Goal: Task Accomplishment & Management: Complete application form

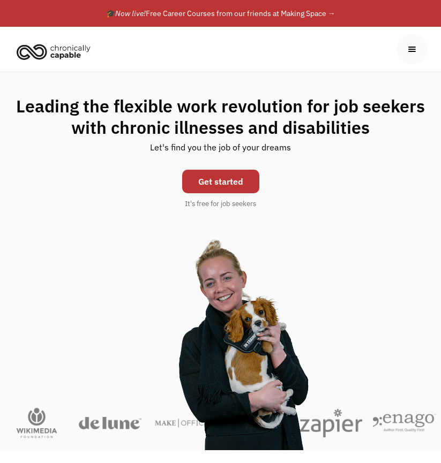
click at [235, 177] on link "Get started" at bounding box center [220, 182] width 77 height 24
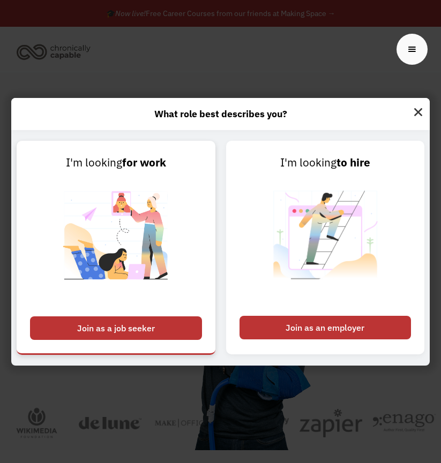
click at [154, 333] on div "Join as a job seeker" at bounding box center [116, 329] width 172 height 24
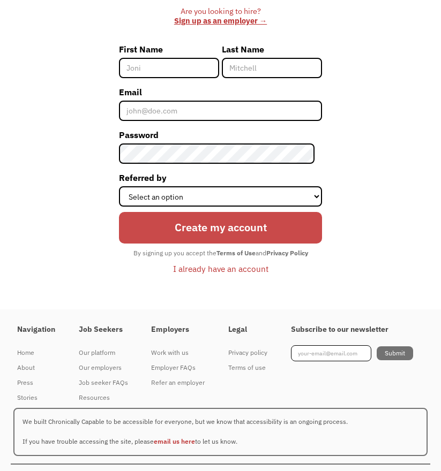
scroll to position [388, 0]
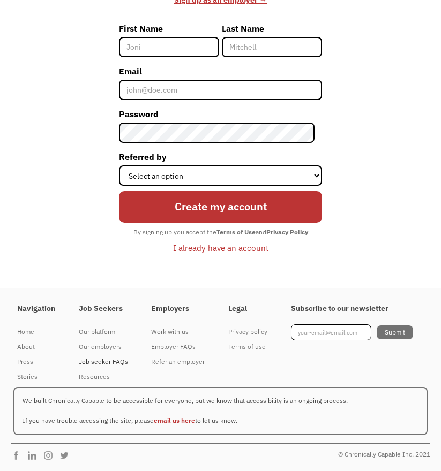
click at [120, 363] on div "Job seeker FAQs" at bounding box center [103, 362] width 49 height 13
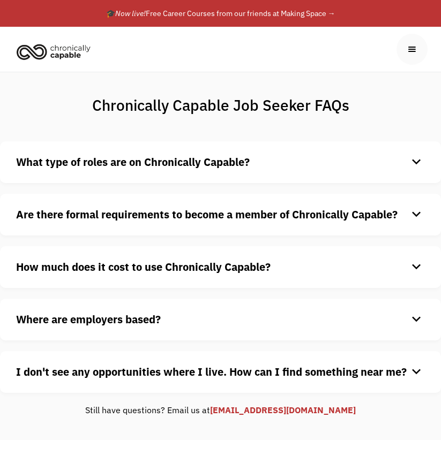
click at [141, 164] on strong "What type of roles are on Chronically Capable?" at bounding box center [133, 162] width 234 height 14
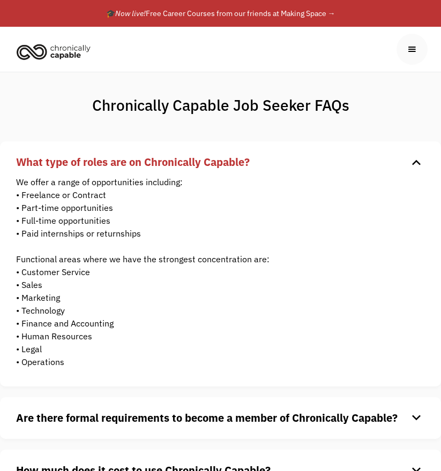
click at [140, 165] on strong "What type of roles are on Chronically Capable?" at bounding box center [133, 162] width 234 height 14
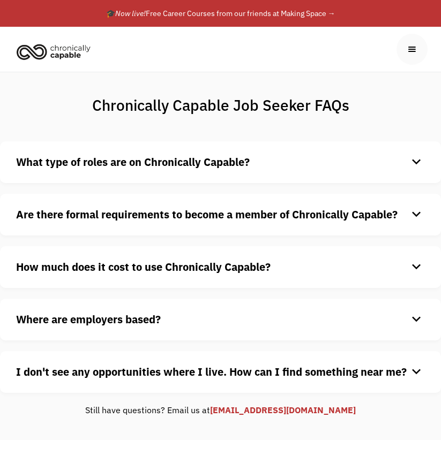
click at [147, 214] on strong "Are there formal requirements to become a member of Chronically Capable?" at bounding box center [206, 214] width 381 height 14
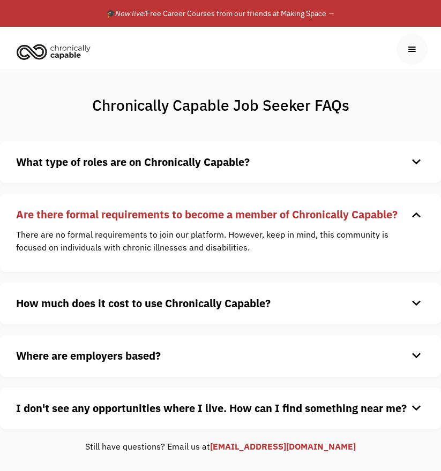
click at [146, 213] on strong "Are there formal requirements to become a member of Chronically Capable?" at bounding box center [206, 214] width 381 height 14
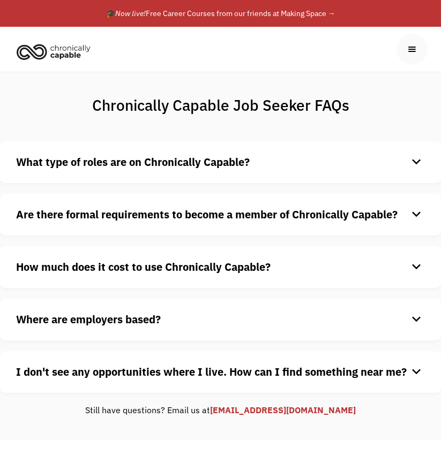
click at [133, 251] on div "How much does it cost to use Chronically Capable? keyboard_arrow_down Chronical…" at bounding box center [220, 267] width 441 height 42
click at [138, 256] on div "How much does it cost to use Chronically Capable? keyboard_arrow_down Chronical…" at bounding box center [220, 267] width 441 height 42
click at [141, 260] on strong "How much does it cost to use Chronically Capable?" at bounding box center [143, 267] width 254 height 14
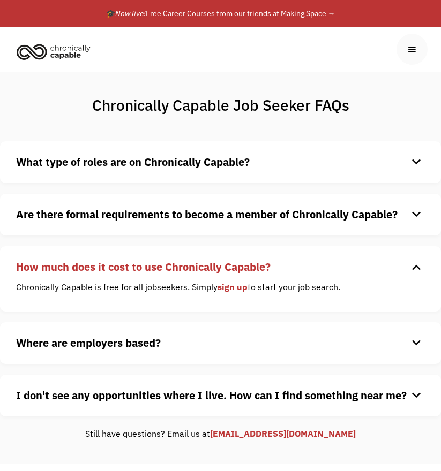
click at [141, 260] on strong "How much does it cost to use Chronically Capable?" at bounding box center [143, 267] width 254 height 14
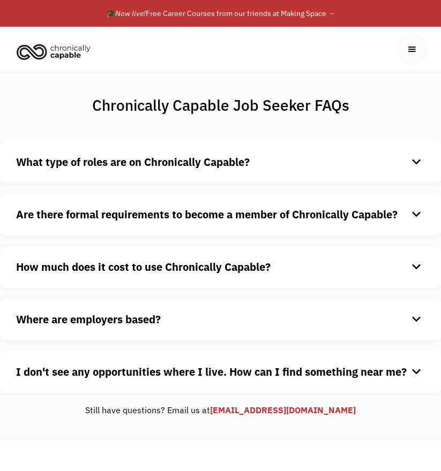
click at [227, 261] on strong "How much does it cost to use Chronically Capable?" at bounding box center [143, 267] width 254 height 14
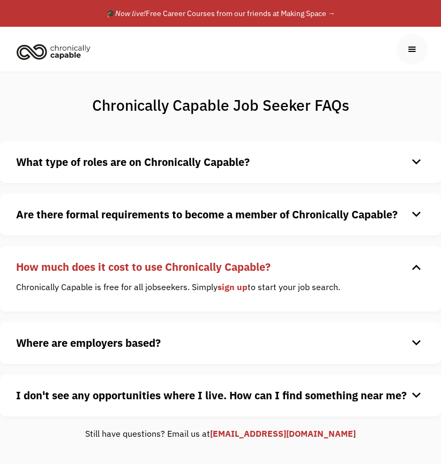
click at [230, 291] on link "sign up" at bounding box center [233, 287] width 30 height 11
drag, startPoint x: 57, startPoint y: 38, endPoint x: 57, endPoint y: 53, distance: 15.5
click at [57, 53] on div "About Job Seekers info Our employers Learn more about our partners verified_use…" at bounding box center [220, 49] width 415 height 45
click at [57, 53] on img "home" at bounding box center [53, 52] width 80 height 24
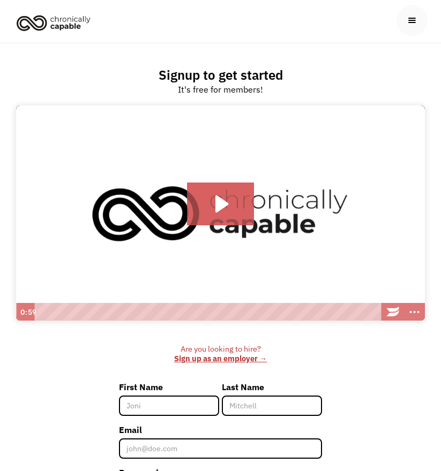
scroll to position [107, 0]
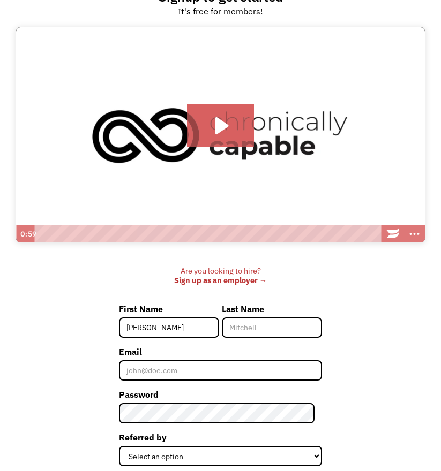
type input "Shelbie"
type input "Morrell"
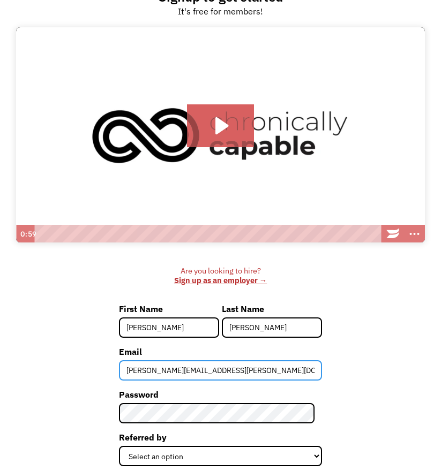
type input "shelbie.morrell@state.mn.us"
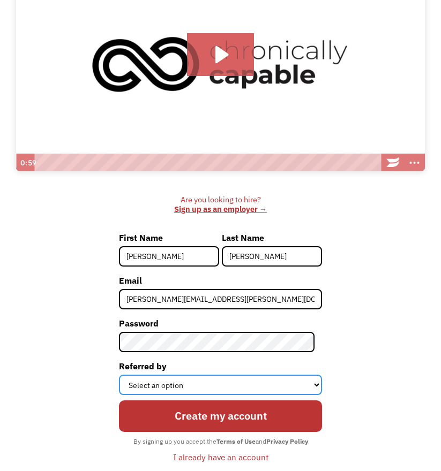
scroll to position [268, 0]
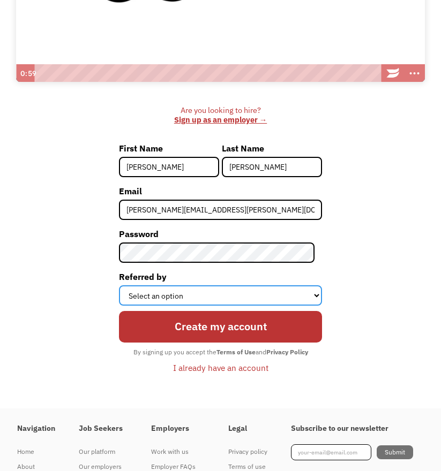
click at [233, 300] on select "Select an option Instagram Facebook Twitter Search Engine News Article Word of …" at bounding box center [220, 296] width 203 height 20
select select "Other"
click at [123, 286] on select "Select an option Instagram Facebook Twitter Search Engine News Article Word of …" at bounding box center [220, 296] width 203 height 20
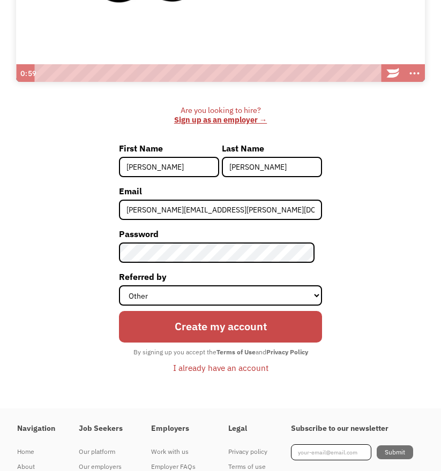
click at [233, 332] on input "Create my account" at bounding box center [220, 327] width 203 height 32
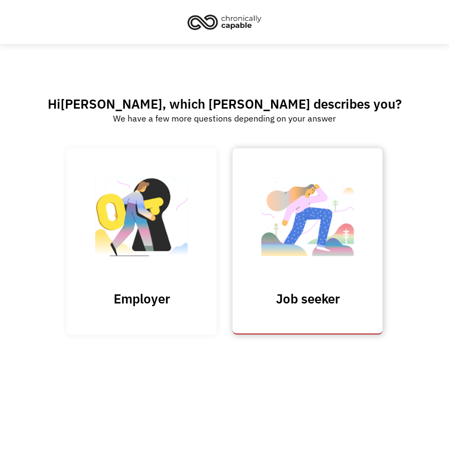
click at [266, 305] on h3 "Job seeker" at bounding box center [307, 299] width 107 height 16
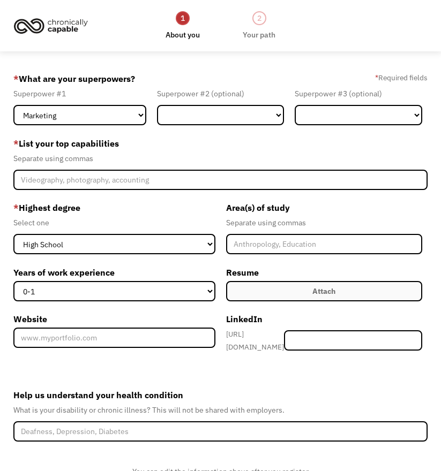
click at [61, 27] on img at bounding box center [51, 26] width 80 height 24
click at [13, 28] on img at bounding box center [51, 26] width 80 height 24
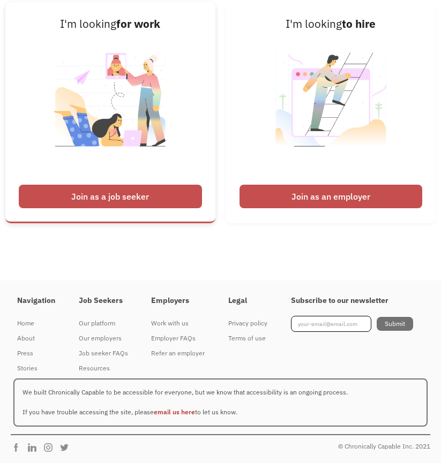
scroll to position [2882, 0]
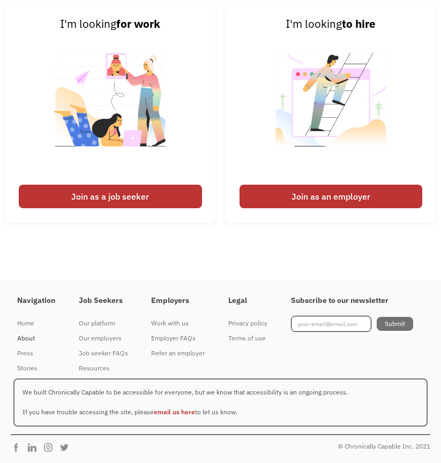
click at [20, 339] on div "About" at bounding box center [36, 338] width 38 height 13
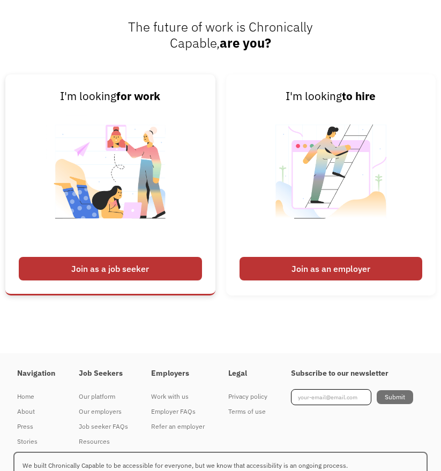
scroll to position [1565, 0]
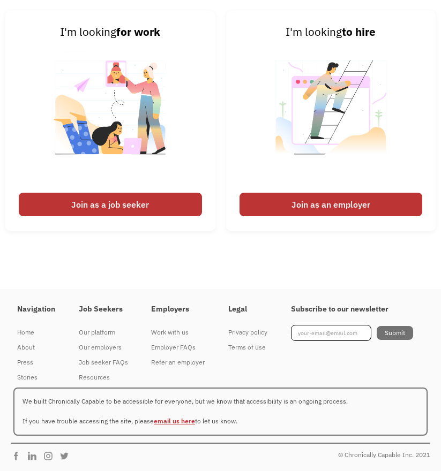
click at [178, 419] on link "email us here" at bounding box center [174, 421] width 41 height 8
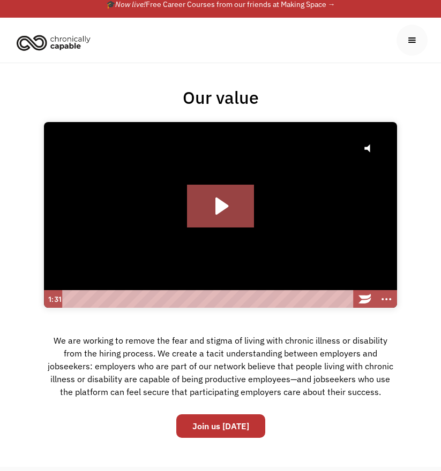
scroll to position [0, 0]
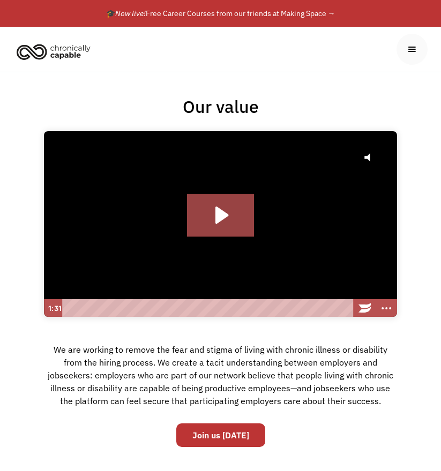
click at [418, 47] on div "menu" at bounding box center [411, 49] width 31 height 31
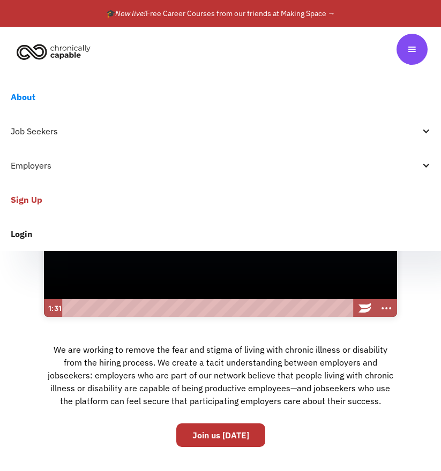
click at [32, 234] on link "Login" at bounding box center [220, 234] width 441 height 34
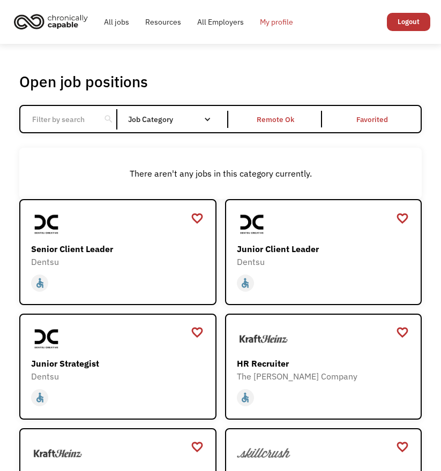
click at [292, 18] on link "My profile" at bounding box center [276, 22] width 49 height 34
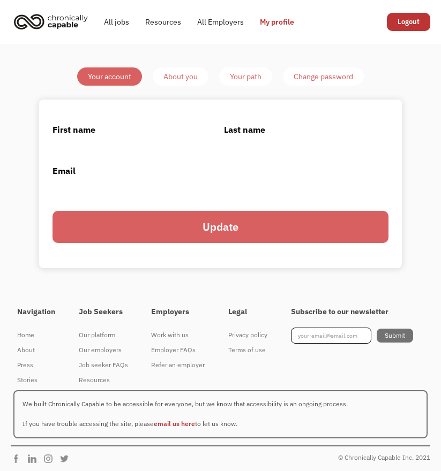
type input "Shelbie"
type input "Morrell"
type input "shelbie.morrell@state.mn.us"
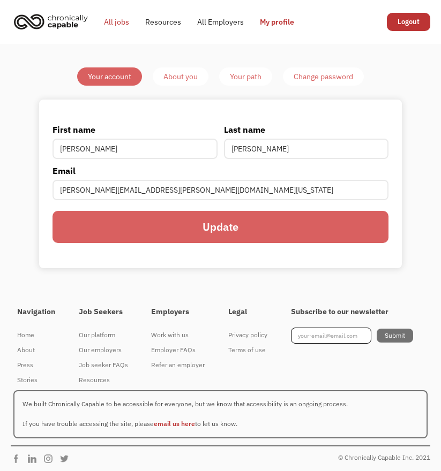
click at [106, 23] on link "All jobs" at bounding box center [116, 22] width 41 height 34
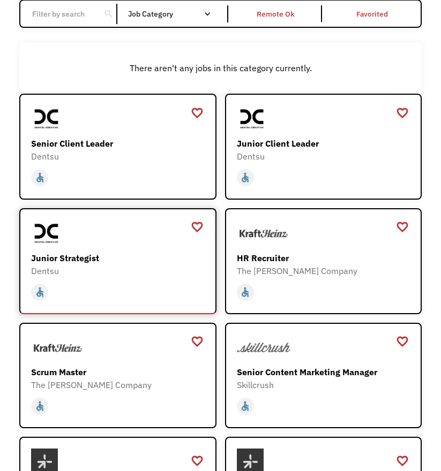
scroll to position [54, 0]
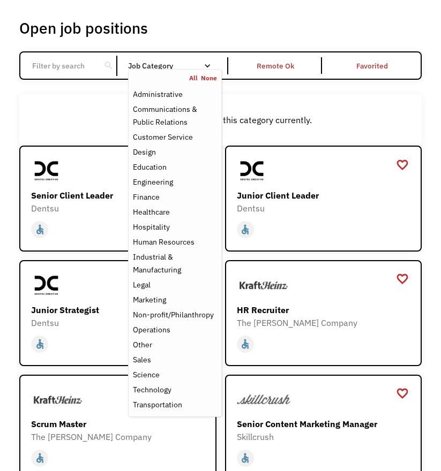
click at [196, 63] on div "Job Category" at bounding box center [174, 66] width 93 height 8
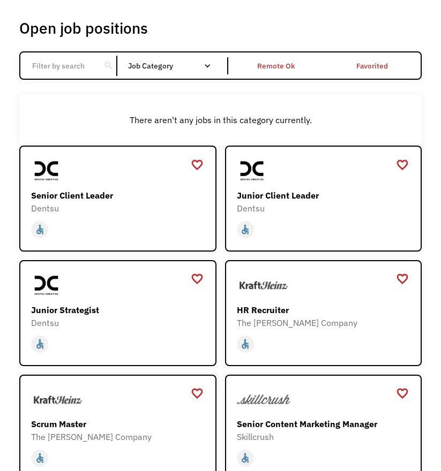
click at [287, 65] on div "Remote Ok" at bounding box center [276, 65] width 38 height 13
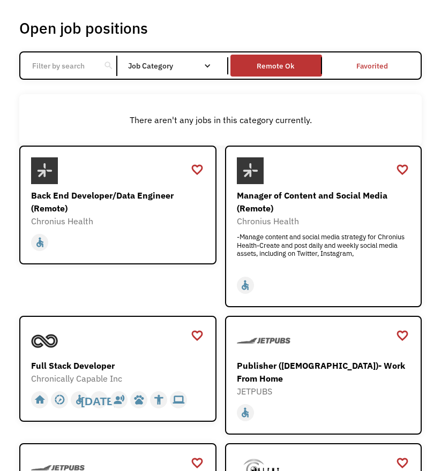
click at [105, 66] on div "search" at bounding box center [108, 66] width 10 height 16
click at [49, 67] on input "Email Form" at bounding box center [61, 66] width 70 height 20
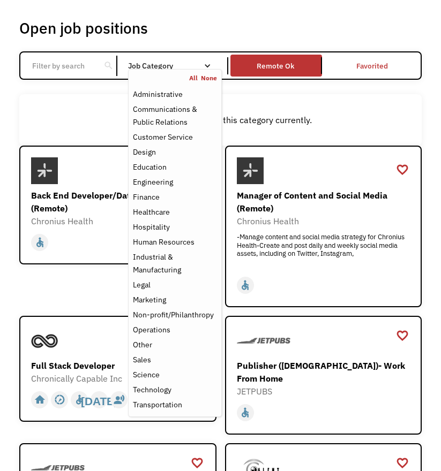
click at [203, 62] on div "Job Category" at bounding box center [174, 66] width 93 height 8
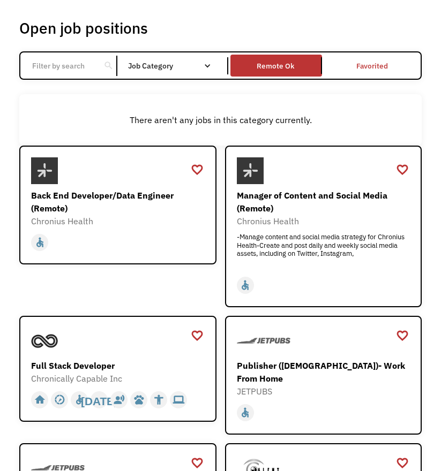
click at [204, 68] on div "Email Form" at bounding box center [208, 66] width 8 height 8
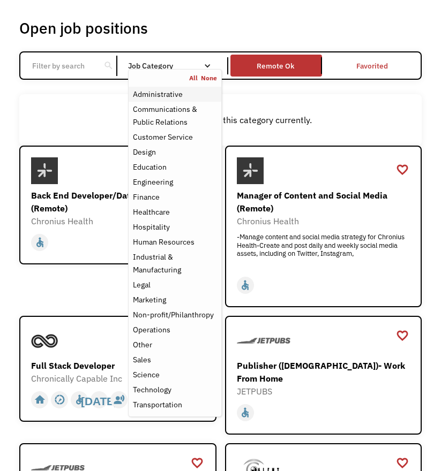
click at [164, 95] on div "Administrative" at bounding box center [158, 94] width 50 height 13
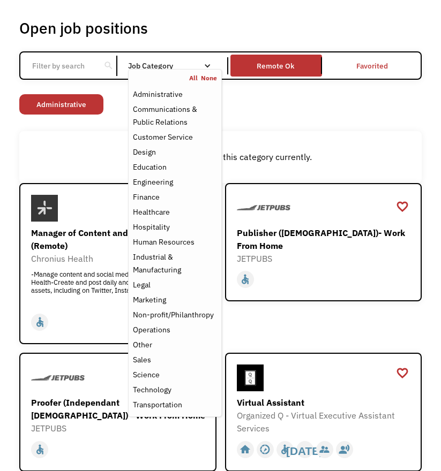
click at [66, 143] on div "There aren't any jobs in this category currently." at bounding box center [220, 157] width 402 height 52
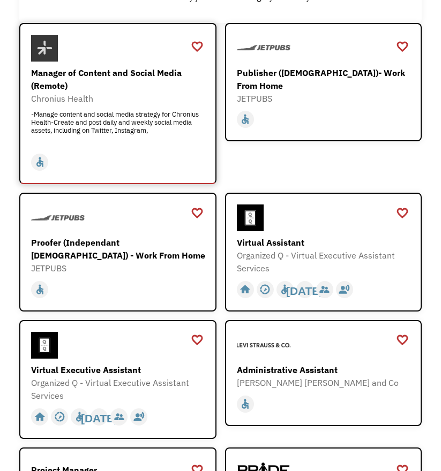
scroll to position [214, 0]
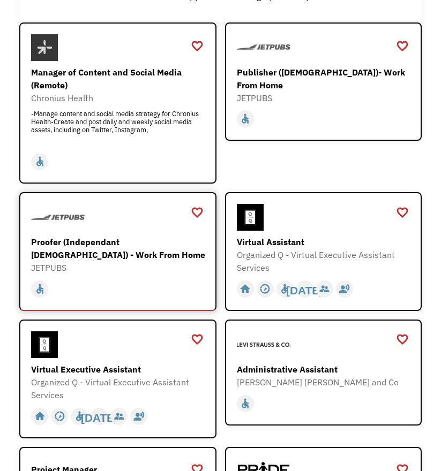
click at [77, 245] on div "Proofer (Independant Contractor) - Work From Home" at bounding box center [119, 249] width 176 height 26
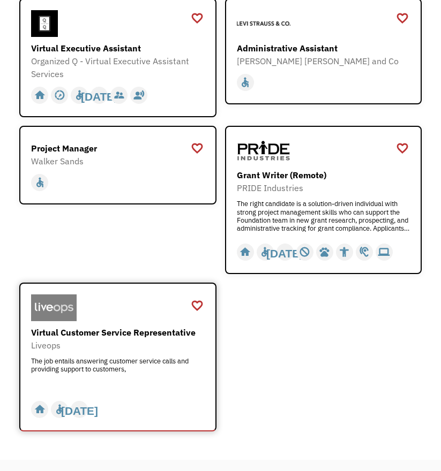
scroll to position [707, 0]
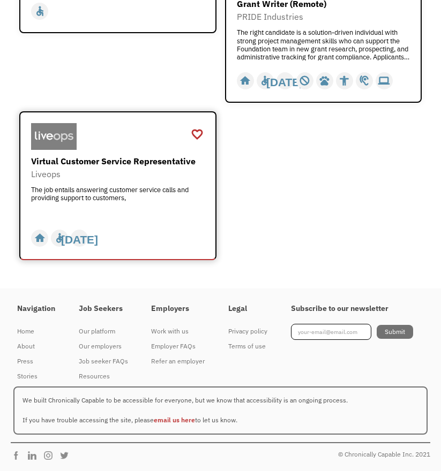
click at [116, 170] on div "Liveops" at bounding box center [119, 174] width 176 height 13
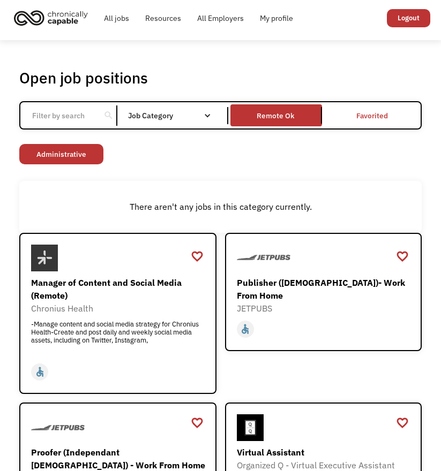
scroll to position [0, 0]
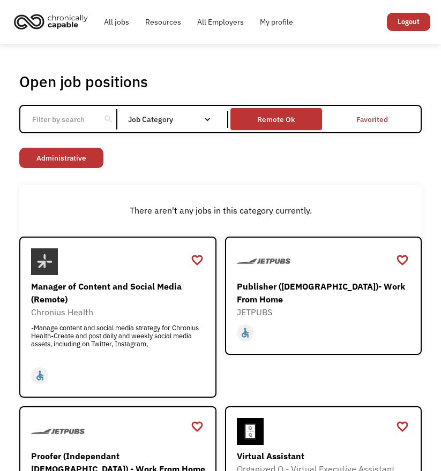
click at [286, 119] on div "Remote Ok" at bounding box center [276, 119] width 38 height 13
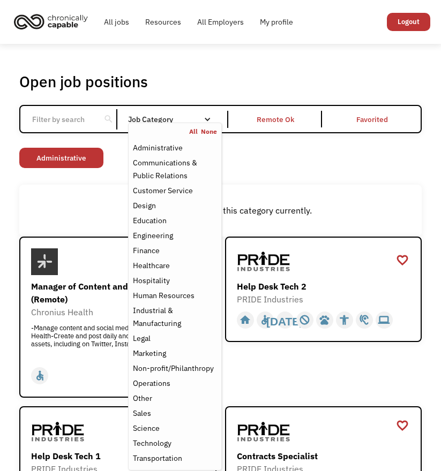
click at [209, 123] on nav "All None Administrative Communications & Public Relations Customer Service Desi…" at bounding box center [174, 297] width 93 height 348
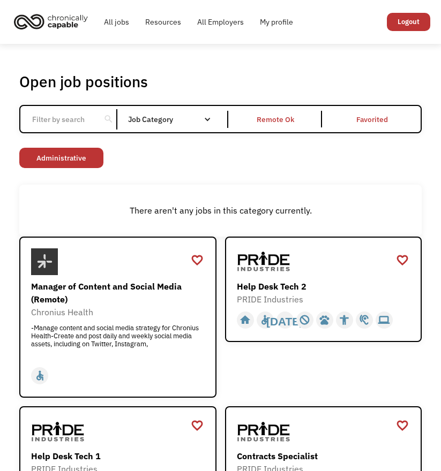
click at [86, 119] on input "Email Form" at bounding box center [61, 119] width 70 height 20
type input "MN"
click input "Email Form" at bounding box center [0, 0] width 0 height 0
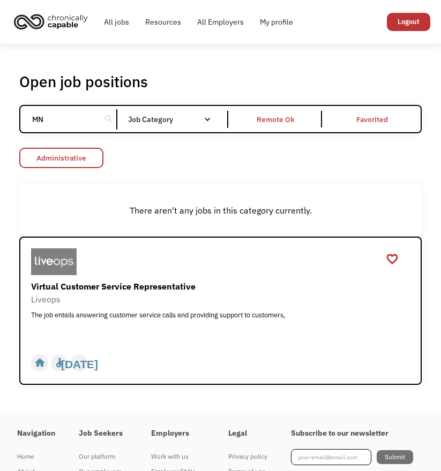
click at [75, 162] on link "Administrative" at bounding box center [61, 158] width 84 height 20
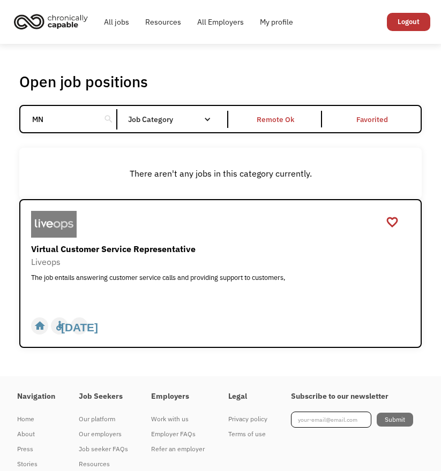
click at [118, 119] on div "MN search Filter by category Administration Communications & Public Relations C…" at bounding box center [220, 119] width 402 height 28
click at [107, 119] on div "search" at bounding box center [108, 119] width 10 height 16
click at [104, 23] on link "All jobs" at bounding box center [116, 22] width 41 height 34
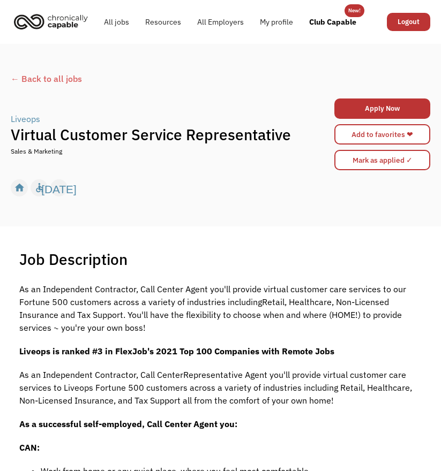
click at [144, 403] on p "As an Independent Contractor, Call CenterRepresentative Agent you'll provide vi…" at bounding box center [220, 388] width 402 height 39
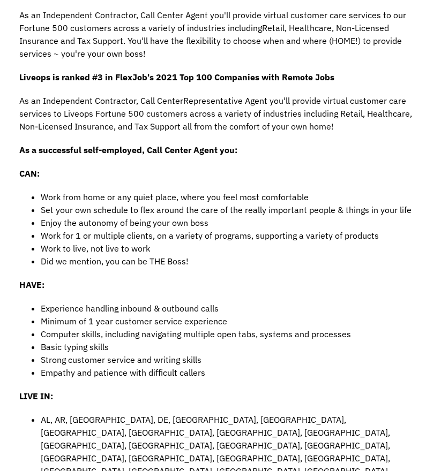
scroll to position [161, 0]
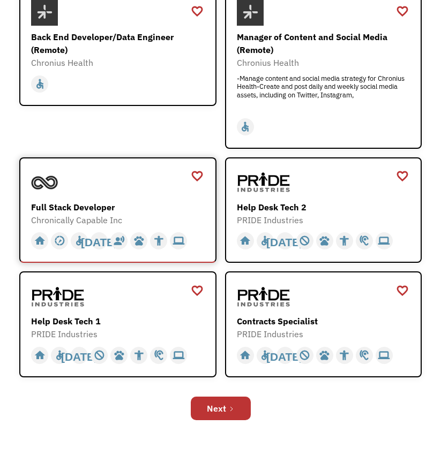
scroll to position [589, 0]
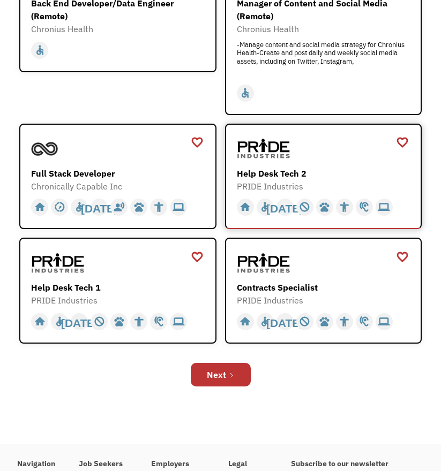
click at [308, 178] on div "Help Desk Tech 2" at bounding box center [325, 173] width 176 height 13
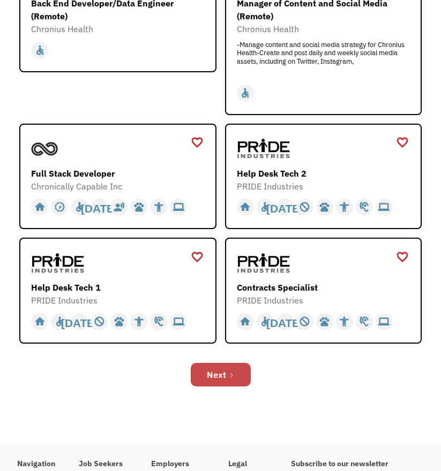
click at [222, 376] on div "Next" at bounding box center [216, 375] width 19 height 13
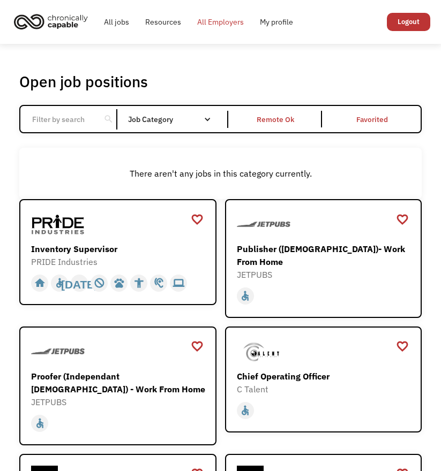
click at [218, 28] on link "All Employers" at bounding box center [220, 22] width 63 height 34
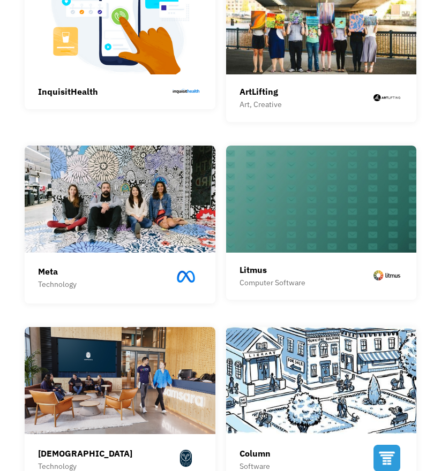
scroll to position [375, 0]
